Goal: Task Accomplishment & Management: Use online tool/utility

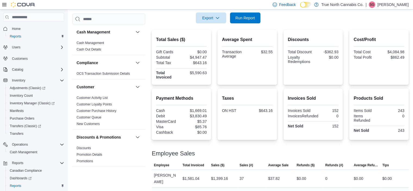
scroll to position [109, 0]
click at [248, 21] on span "Run Report" at bounding box center [245, 17] width 24 height 11
